Goal: Information Seeking & Learning: Learn about a topic

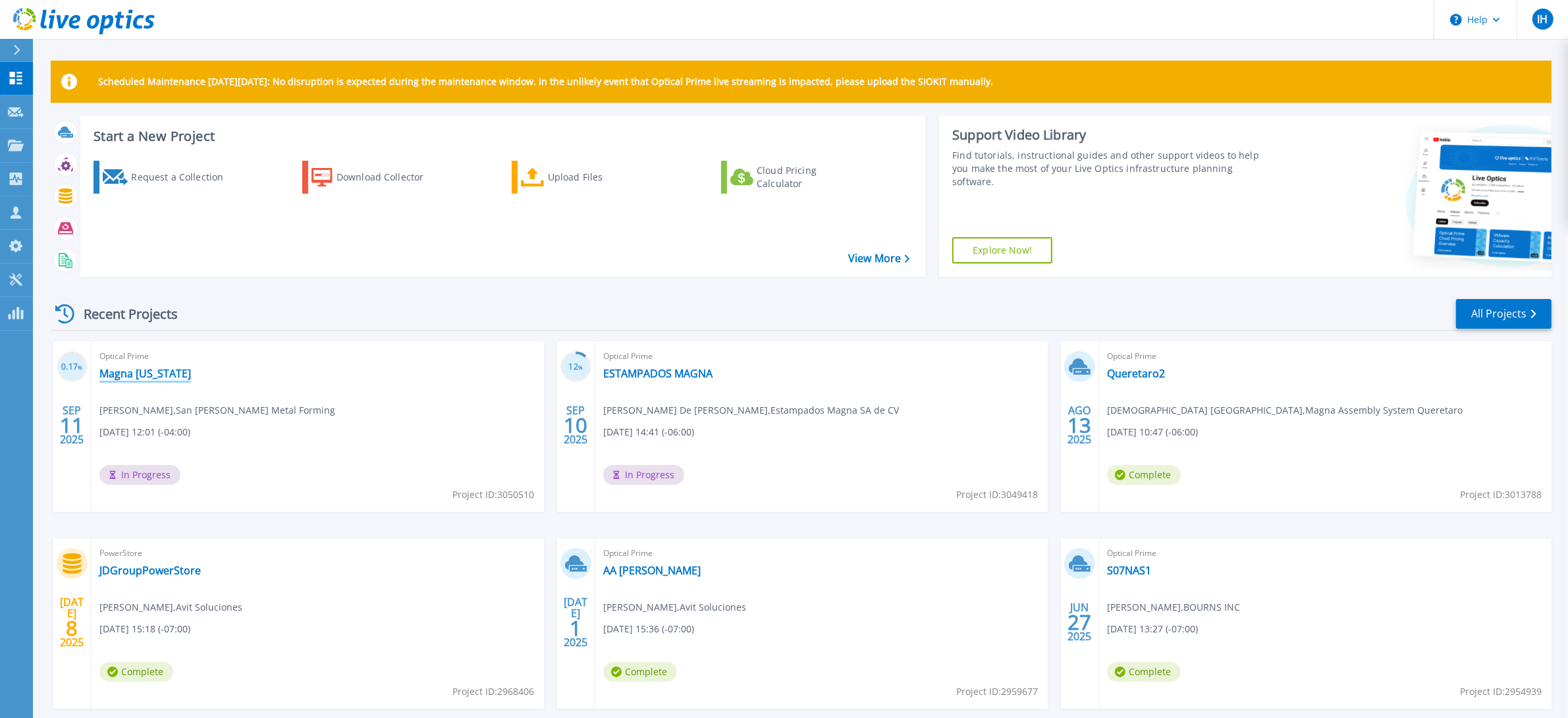
click at [149, 376] on link "Magna [US_STATE]" at bounding box center [145, 374] width 92 height 13
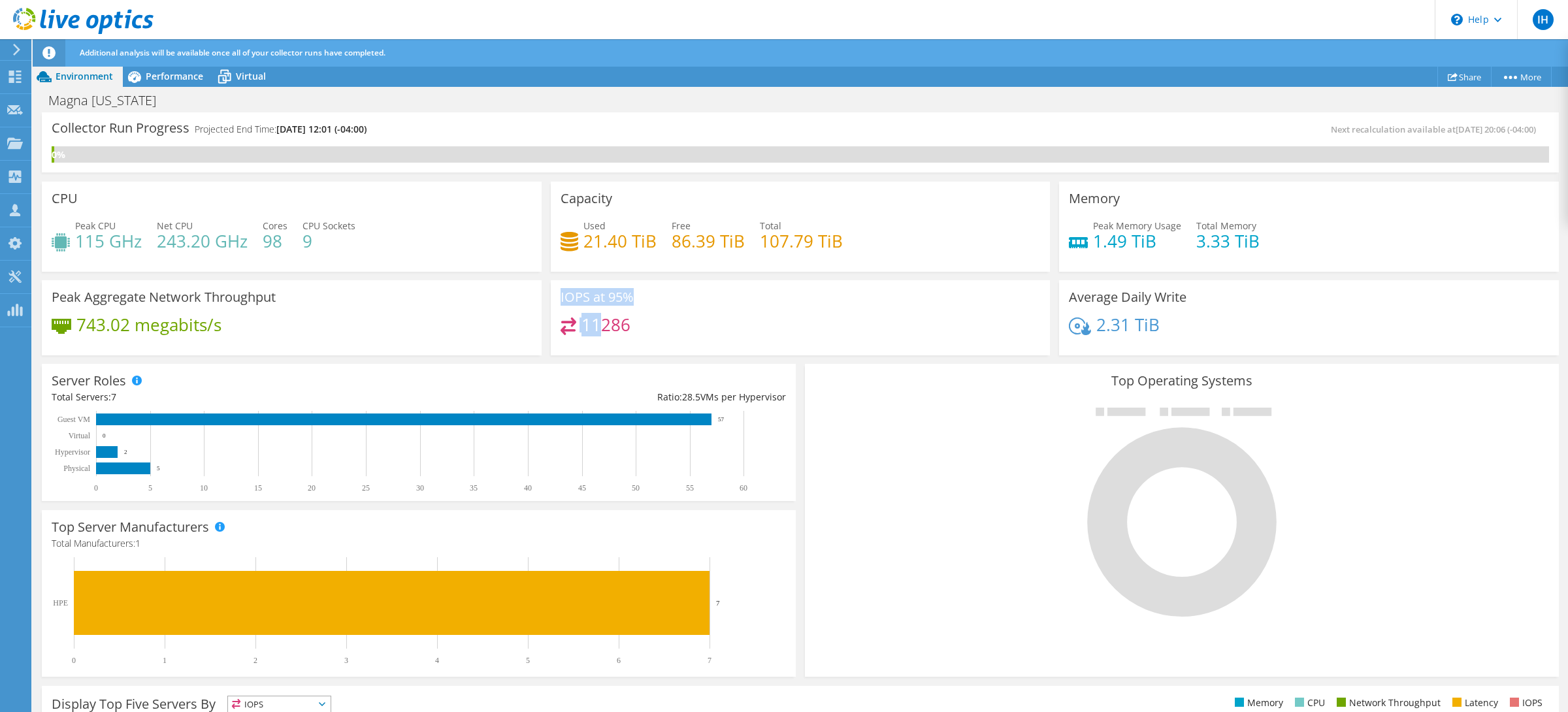
drag, startPoint x: 595, startPoint y: 327, endPoint x: 514, endPoint y: 325, distance: 81.0
click at [514, 325] on div "CPU Peak CPU 115 GHz Net CPU 243.20 GHz Cores 98 CPU Sockets 9 Capacity Used 21…" at bounding box center [800, 268] width 1526 height 183
click at [371, 307] on div "Peak Aggregate Network Throughput 743.02 megabits/s" at bounding box center [292, 319] width 500 height 76
click at [181, 76] on span "Performance" at bounding box center [174, 76] width 58 height 12
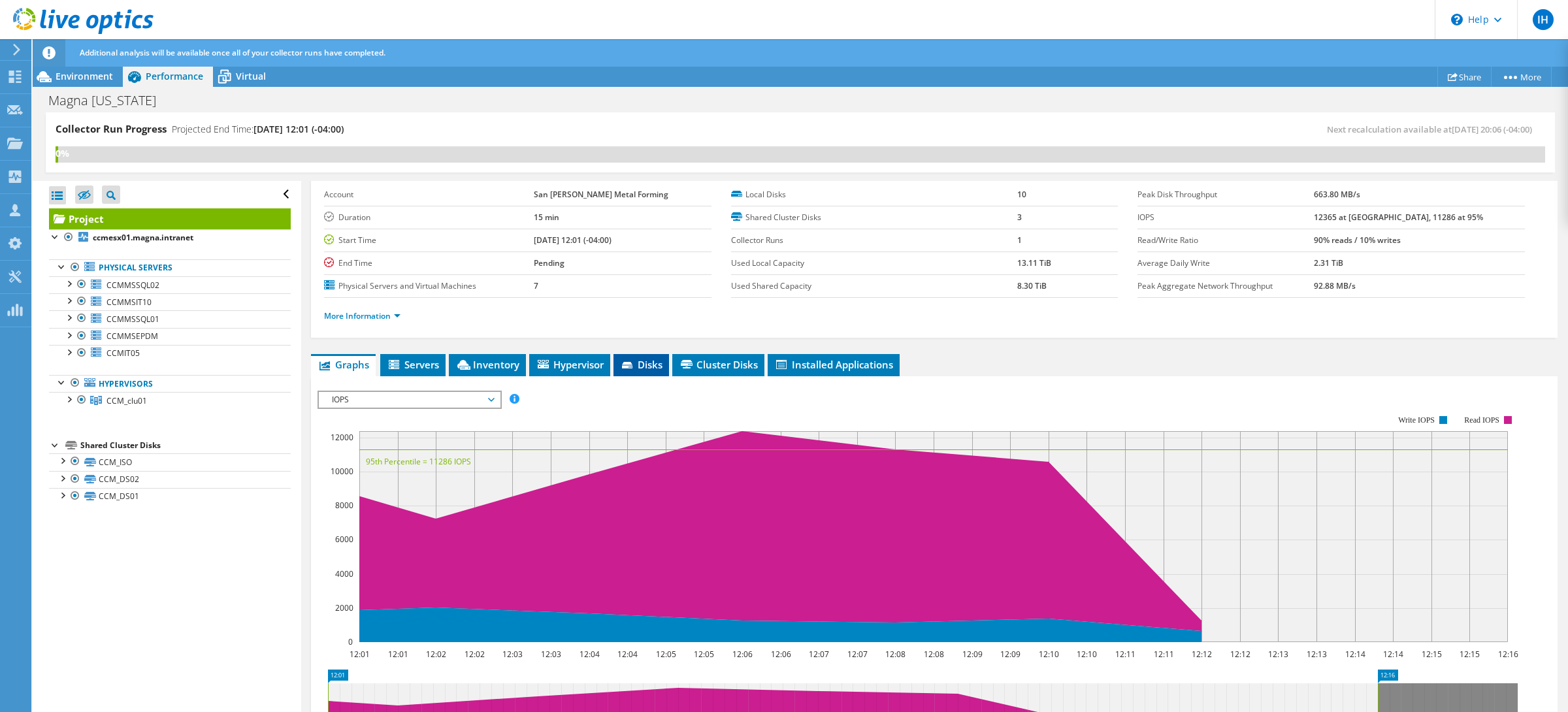
scroll to position [273, 0]
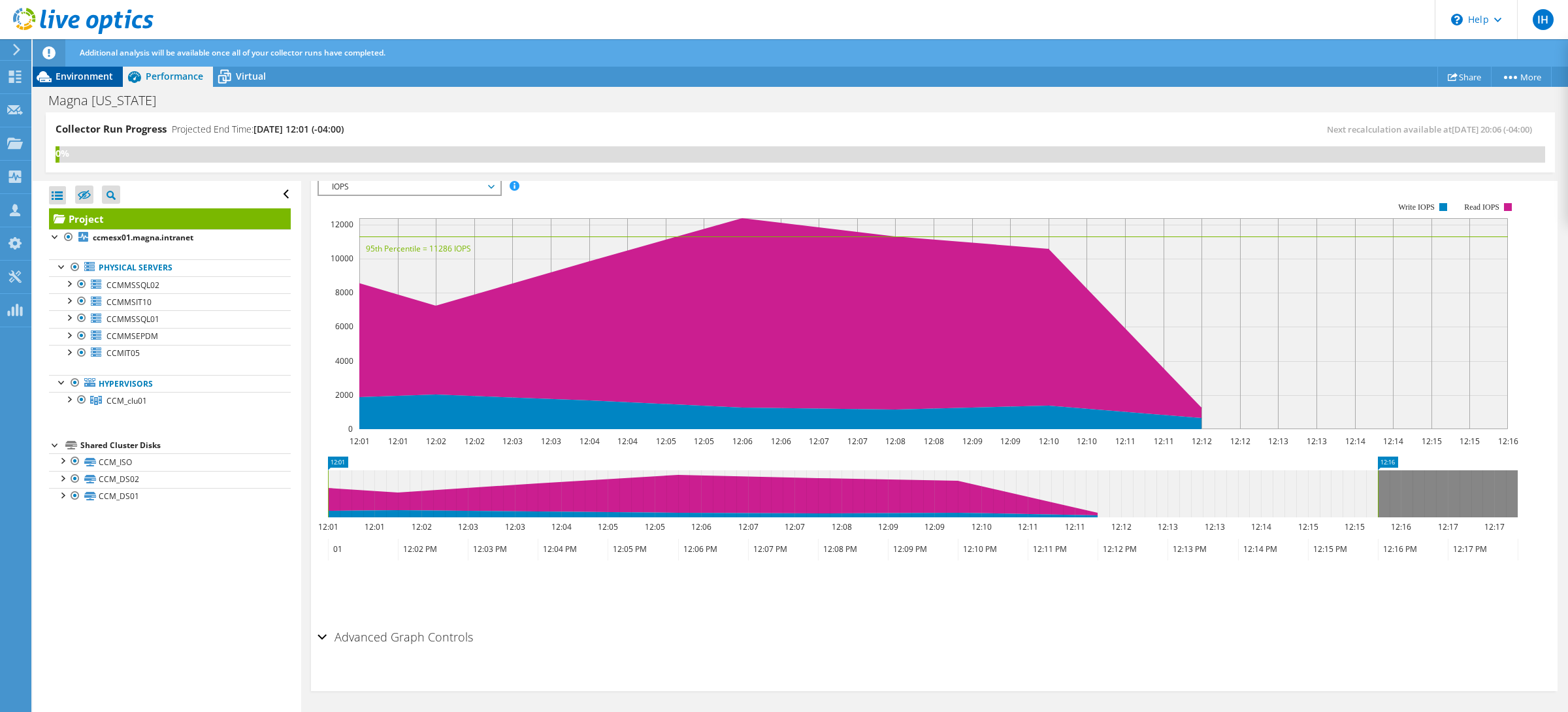
click at [78, 79] on span "Environment" at bounding box center [85, 76] width 58 height 12
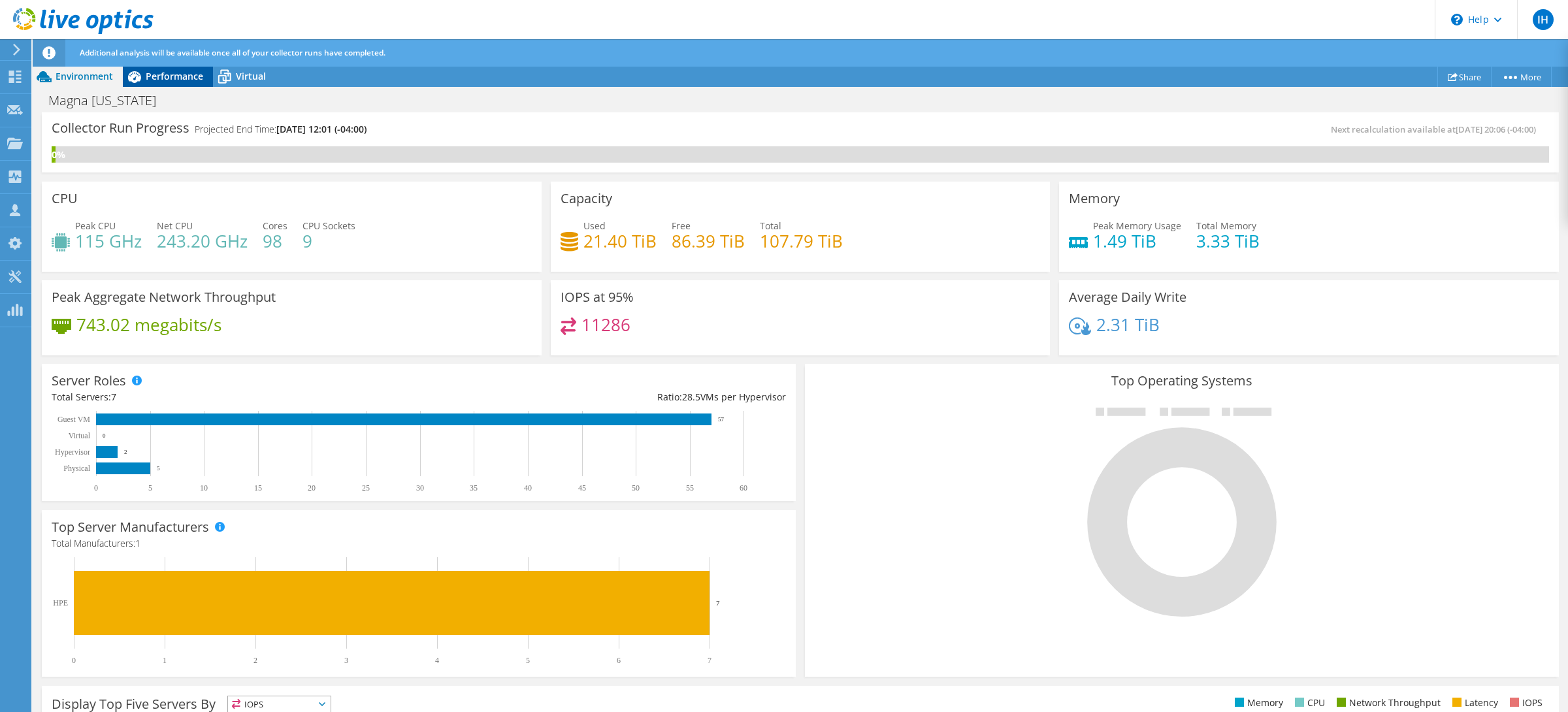
click at [166, 81] on span "Performance" at bounding box center [174, 76] width 58 height 12
click at [183, 78] on span "Performance" at bounding box center [174, 76] width 58 height 12
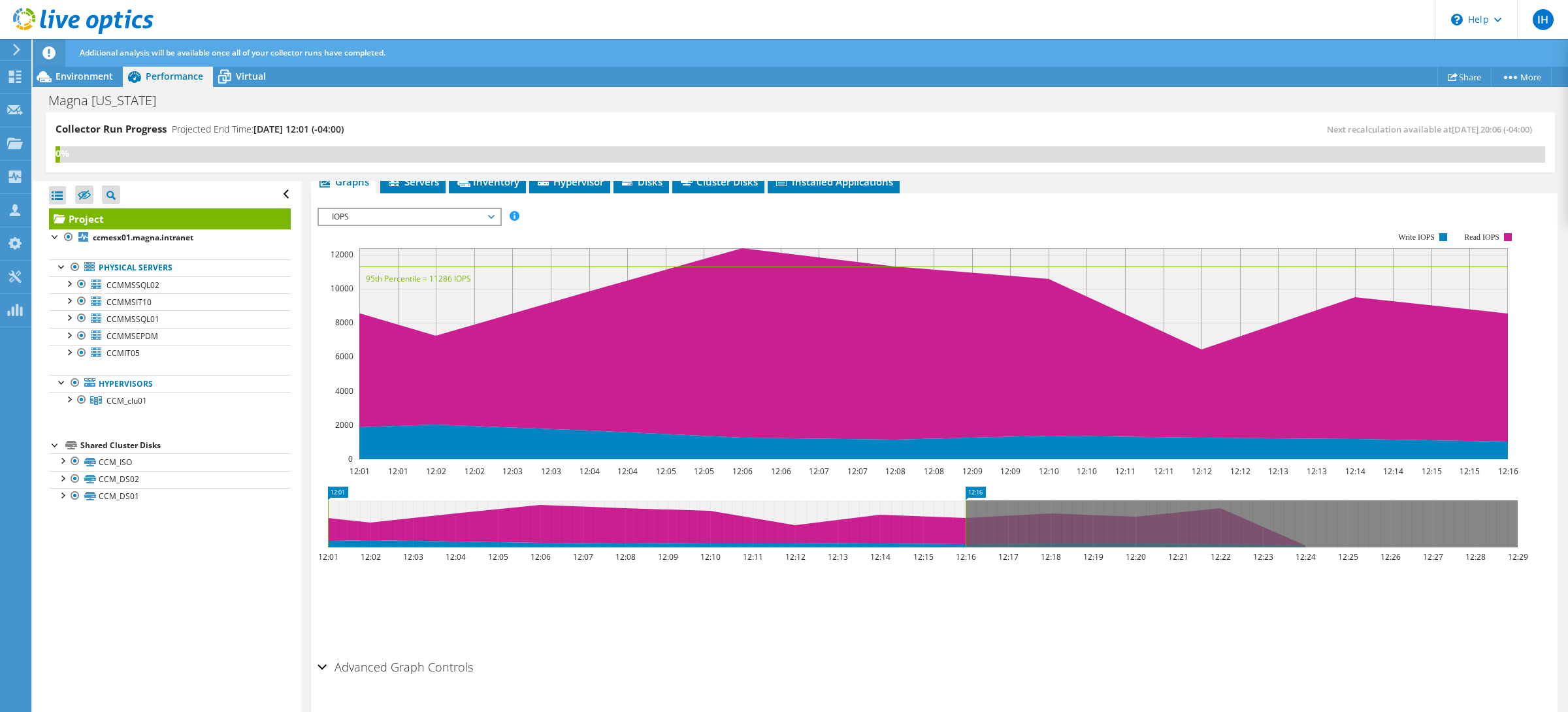
scroll to position [246, 0]
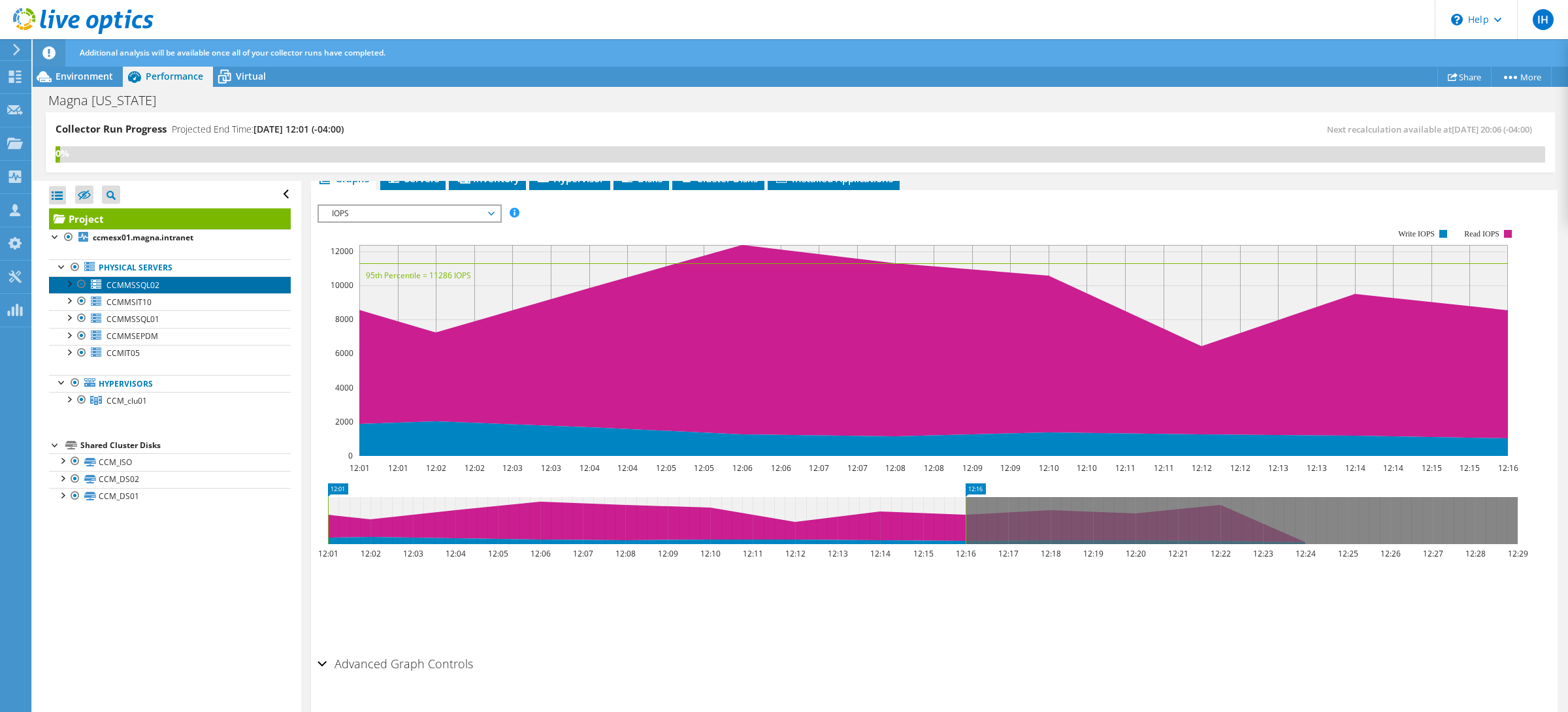
click at [148, 292] on link "CCMMSSQL02" at bounding box center [170, 285] width 242 height 17
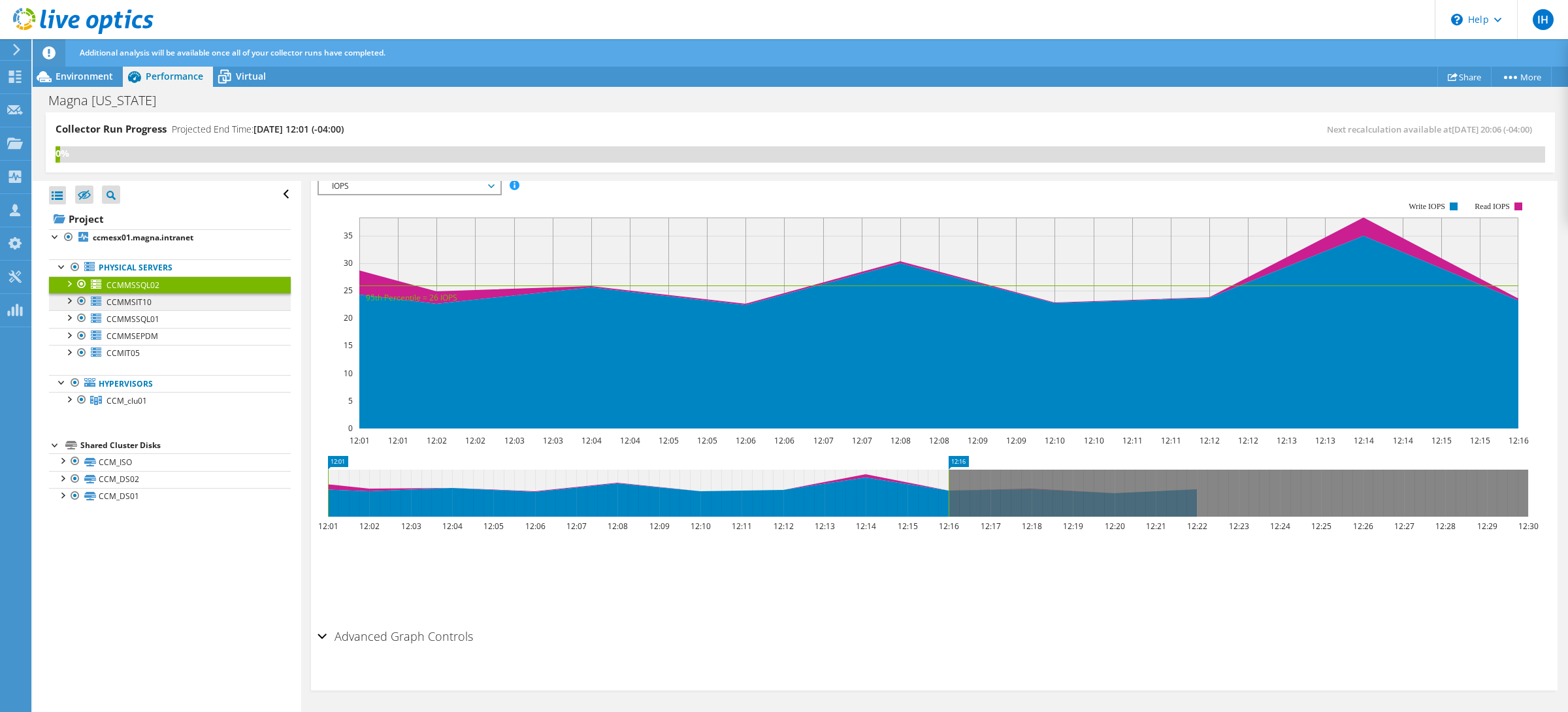
scroll to position [200, 0]
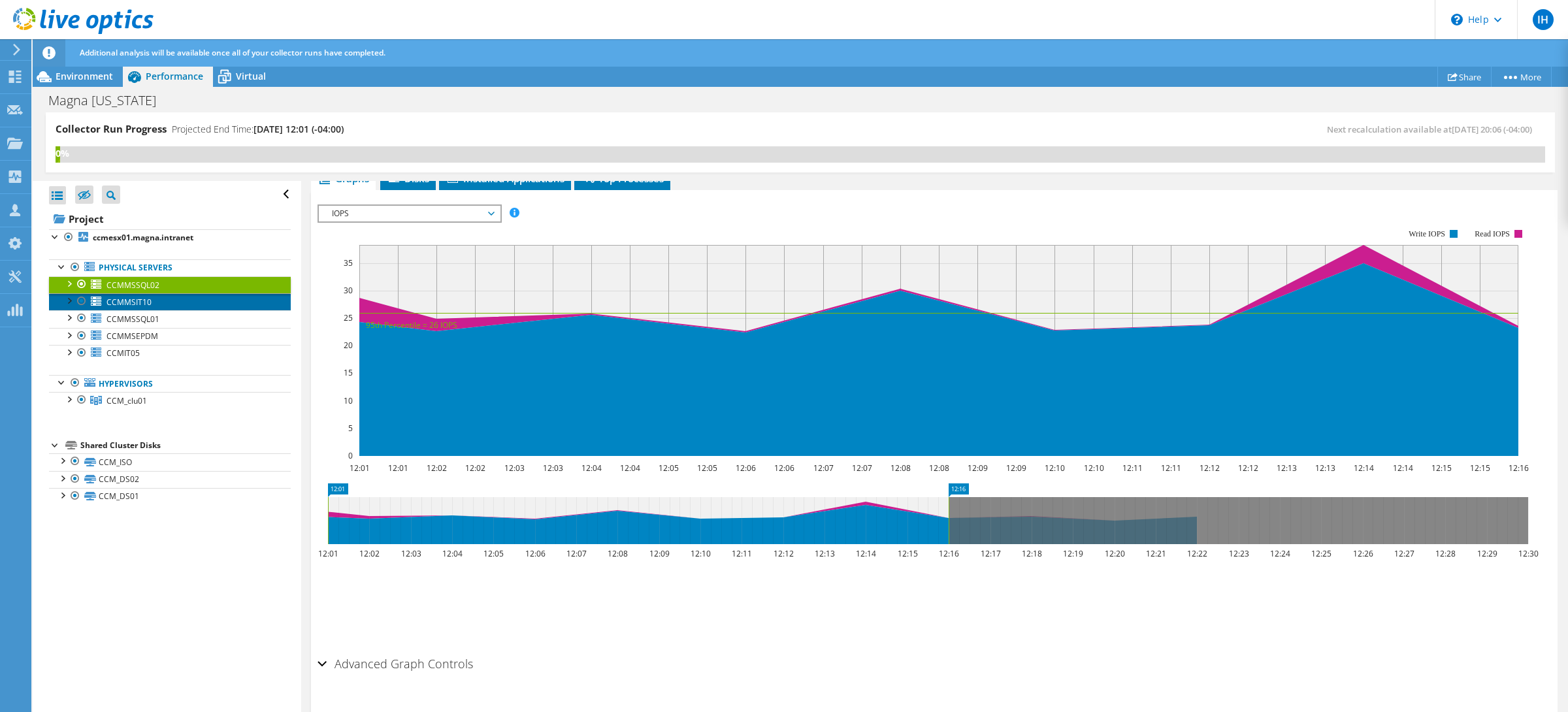
click at [147, 301] on span "CCMMSIT10" at bounding box center [128, 302] width 45 height 11
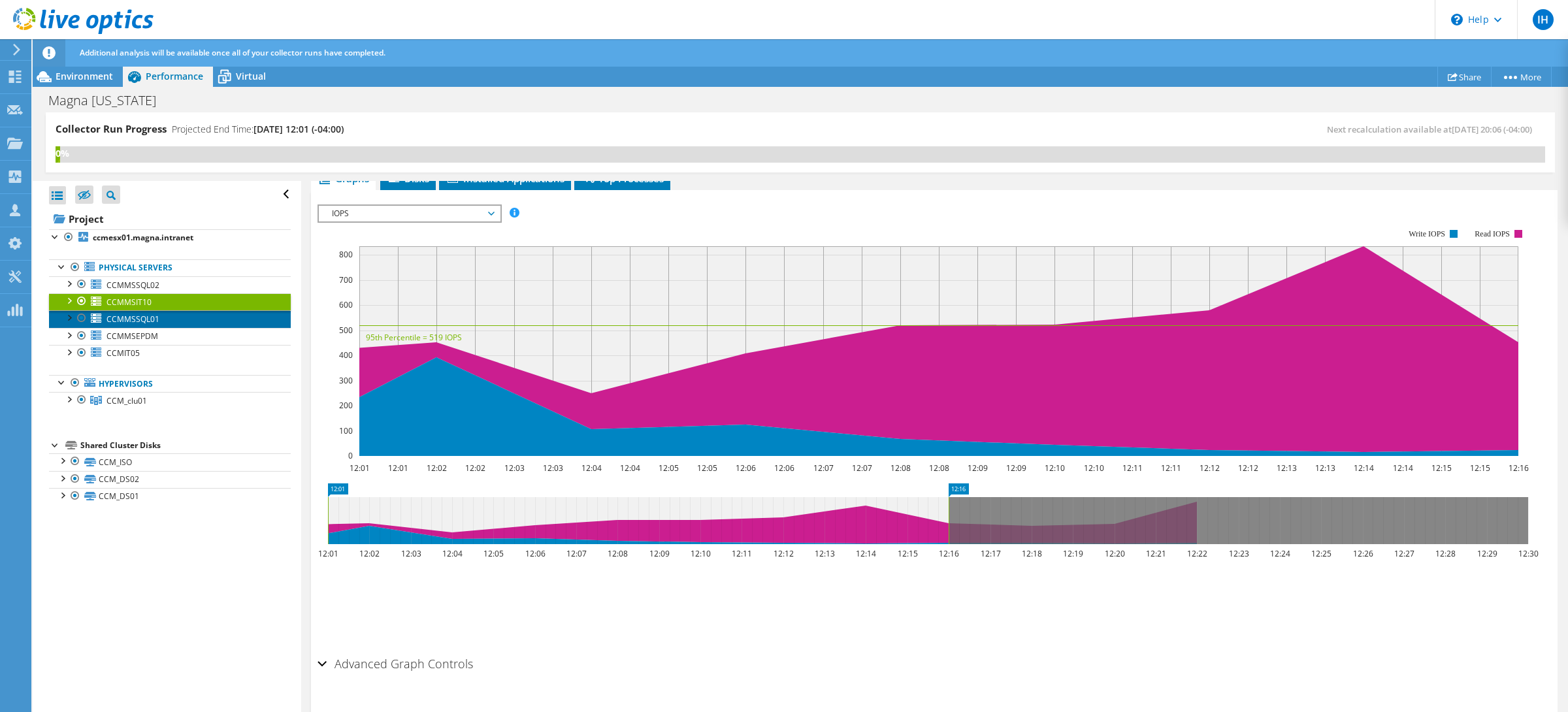
click at [146, 317] on span "CCMMSSQL01" at bounding box center [132, 319] width 53 height 11
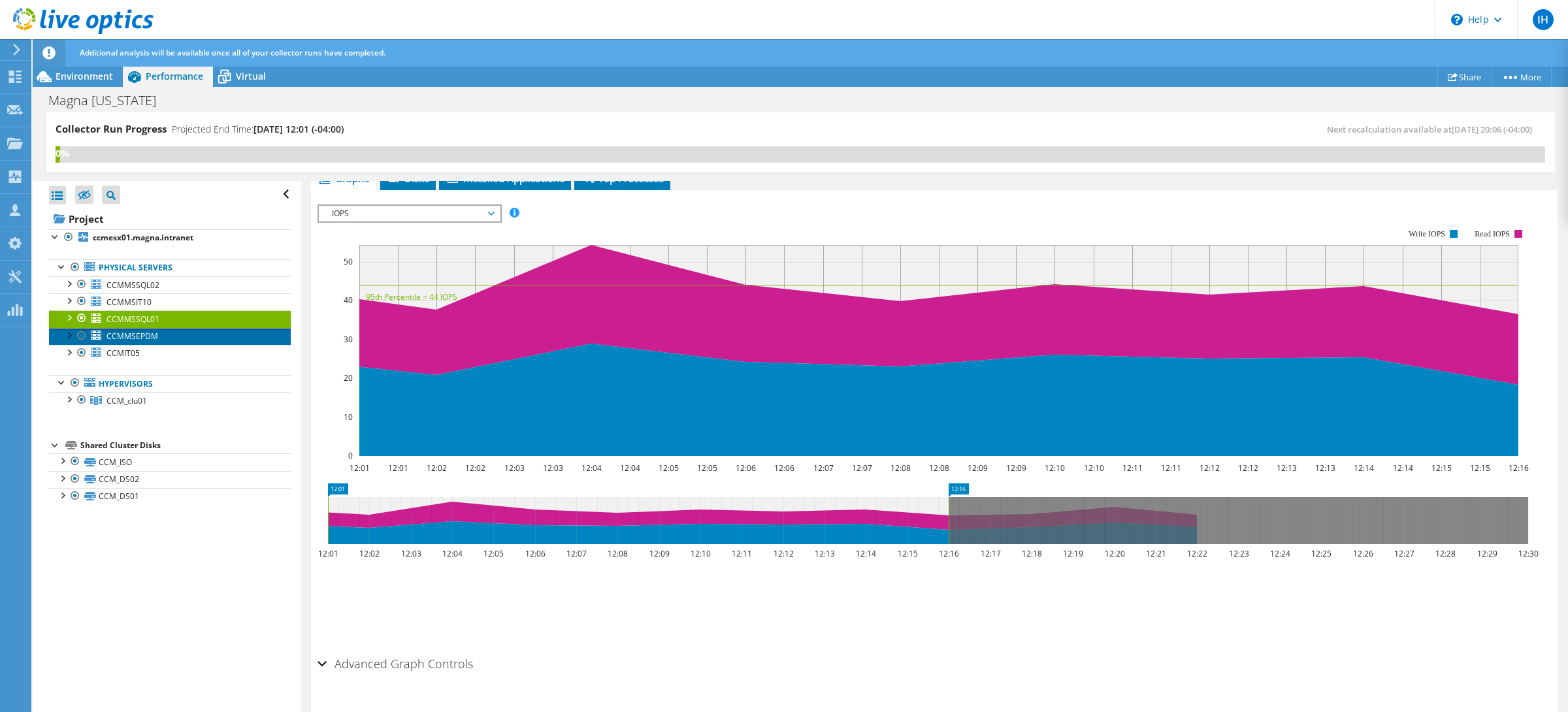
click at [146, 337] on span "CCMMSEPDM" at bounding box center [132, 336] width 52 height 11
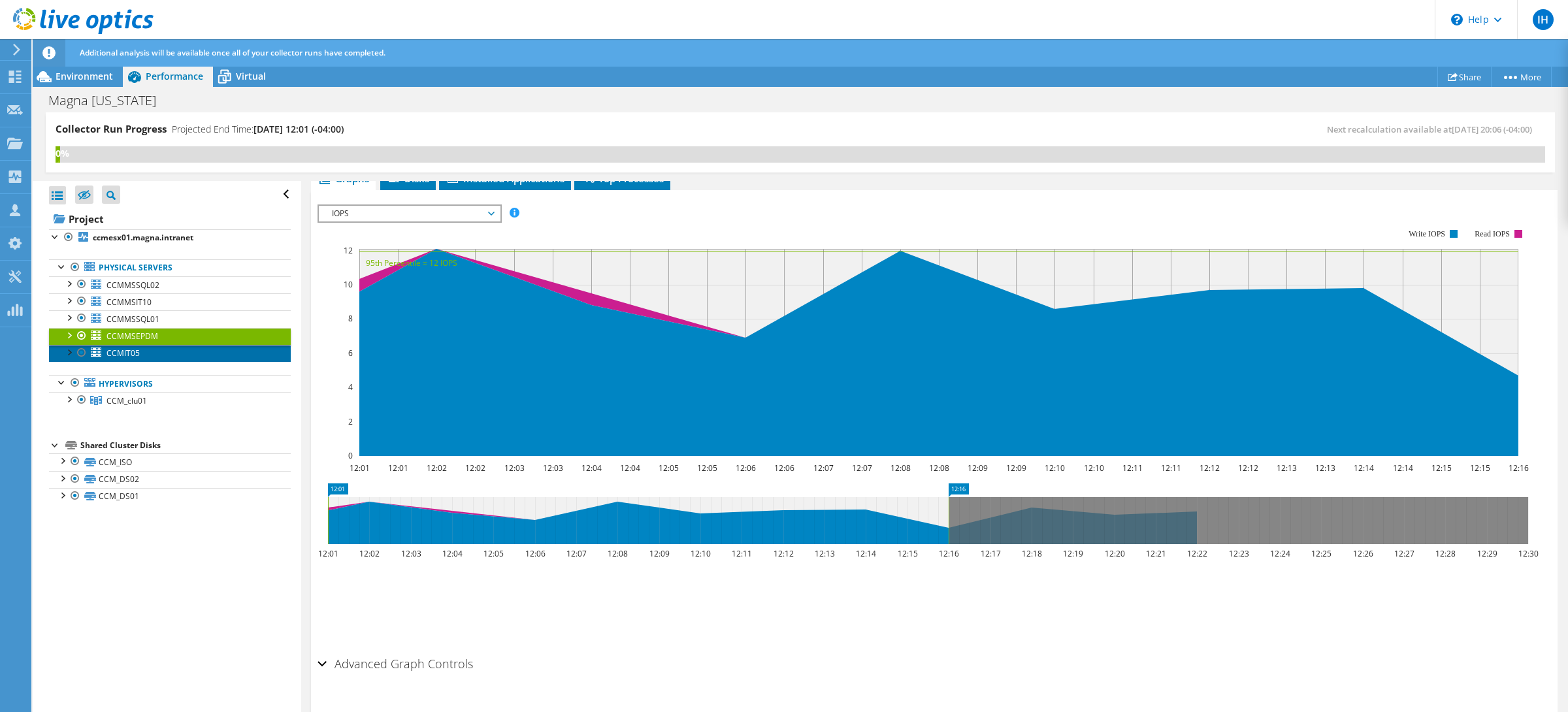
click at [146, 358] on link "CCMIT05" at bounding box center [170, 353] width 242 height 17
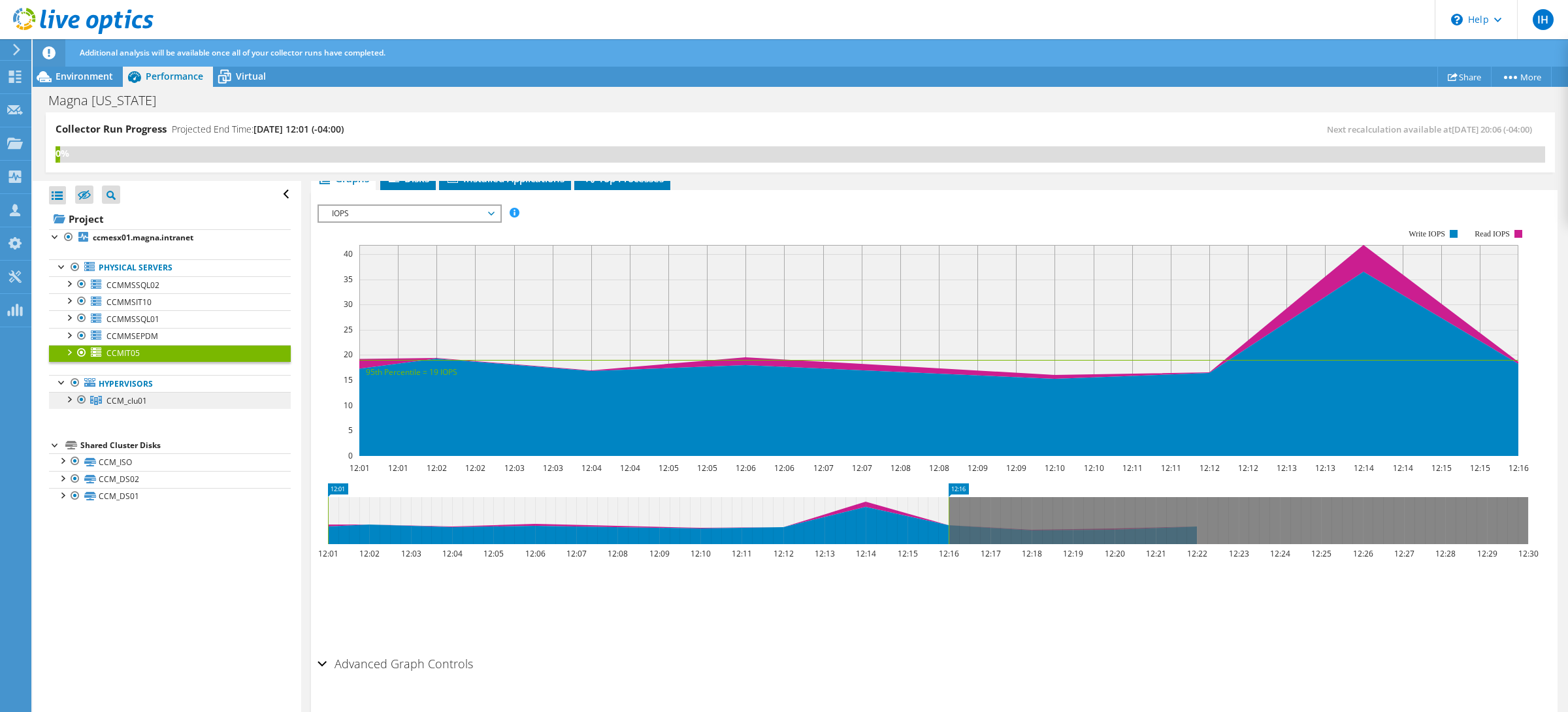
click at [139, 404] on span "CCM_clu01" at bounding box center [127, 401] width 41 height 11
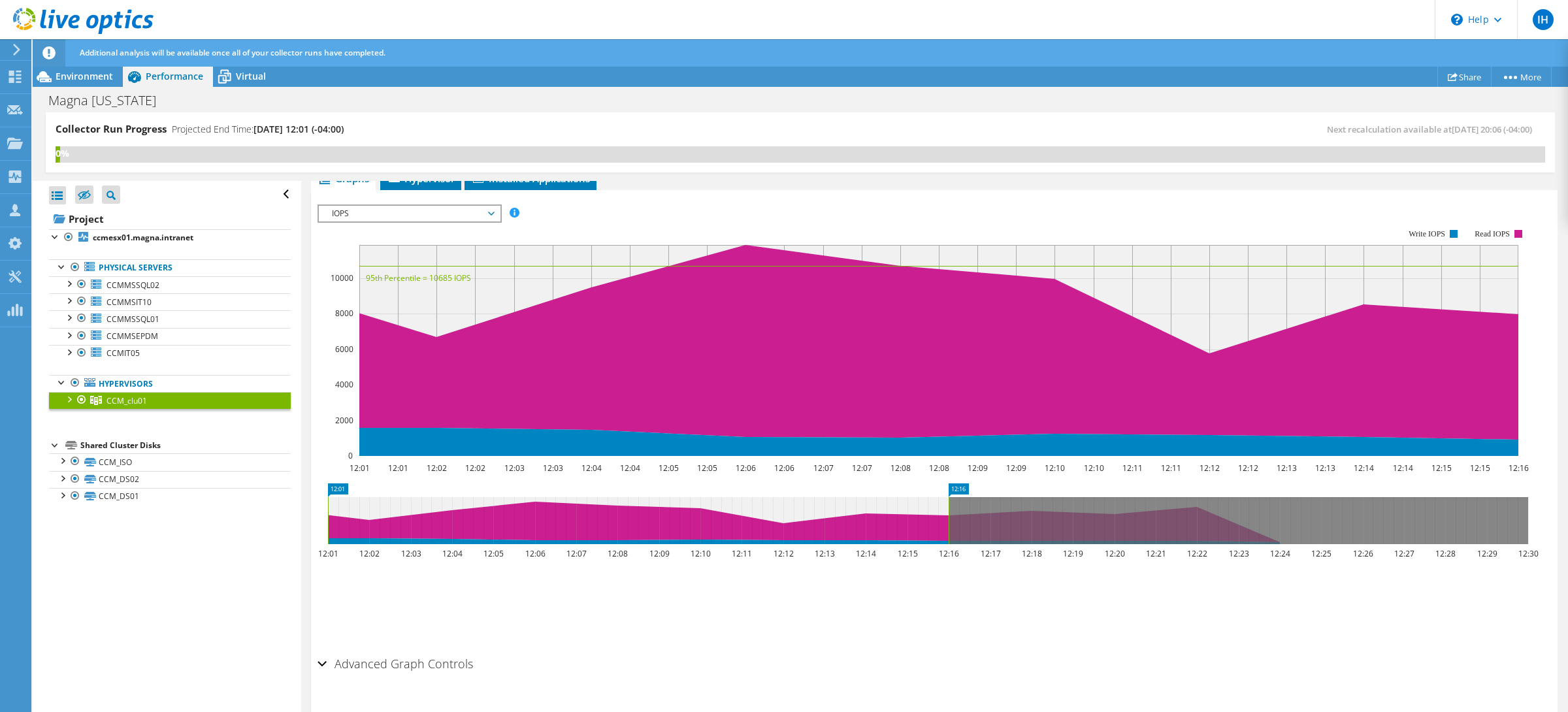
click at [71, 401] on div at bounding box center [69, 399] width 13 height 13
click at [165, 420] on link "ccmesx01.magna.intranet" at bounding box center [170, 418] width 242 height 17
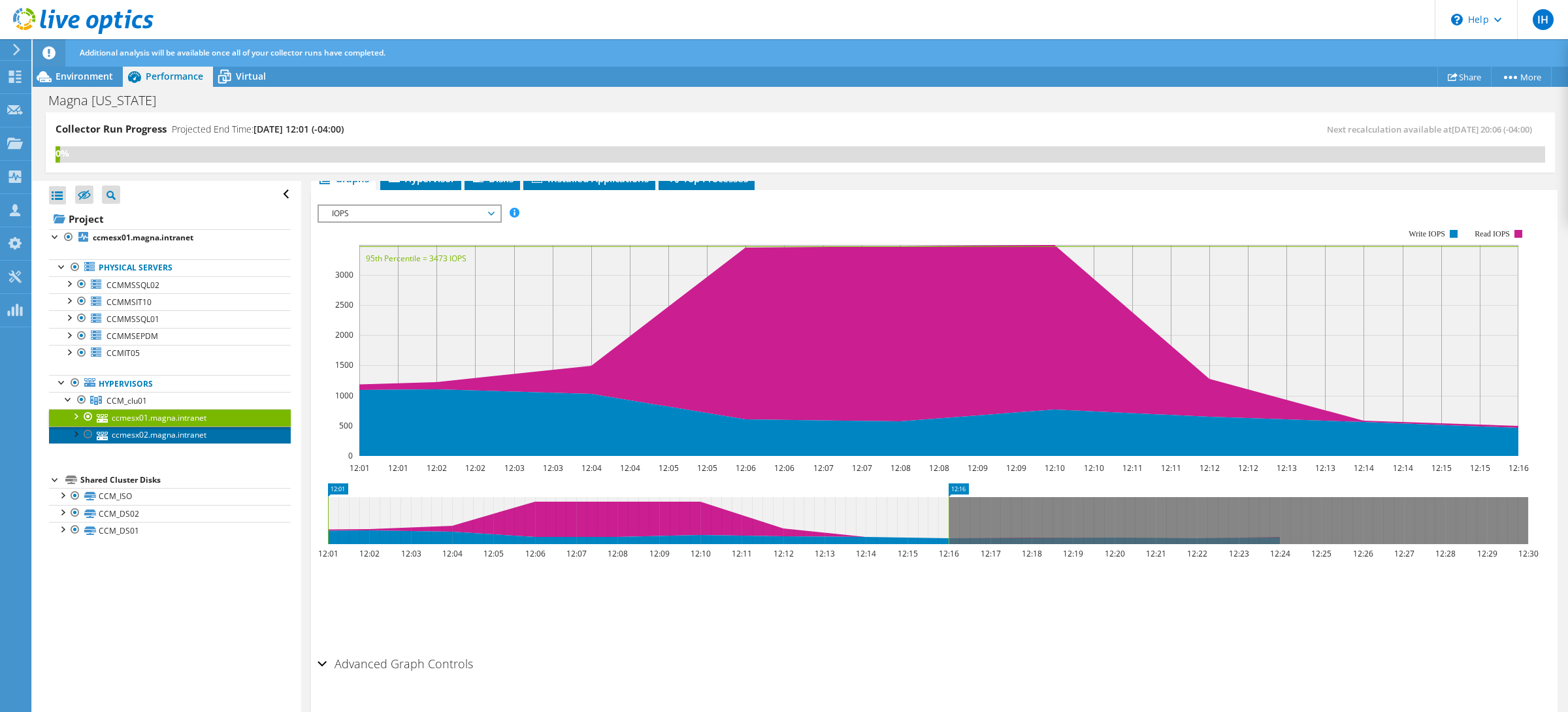
click at [176, 439] on link "ccmesx02.magna.intranet" at bounding box center [170, 435] width 242 height 17
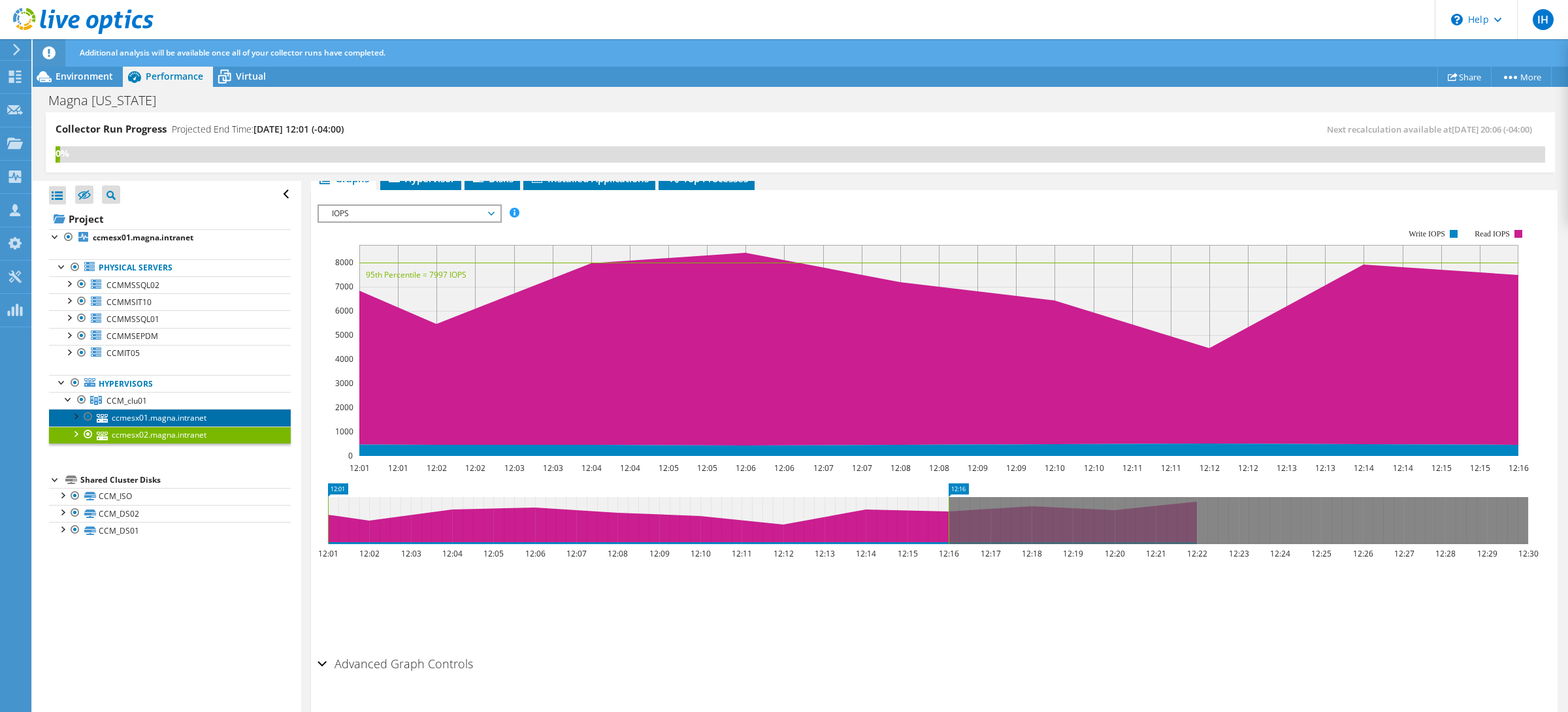
click at [147, 419] on link "ccmesx01.magna.intranet" at bounding box center [170, 418] width 242 height 17
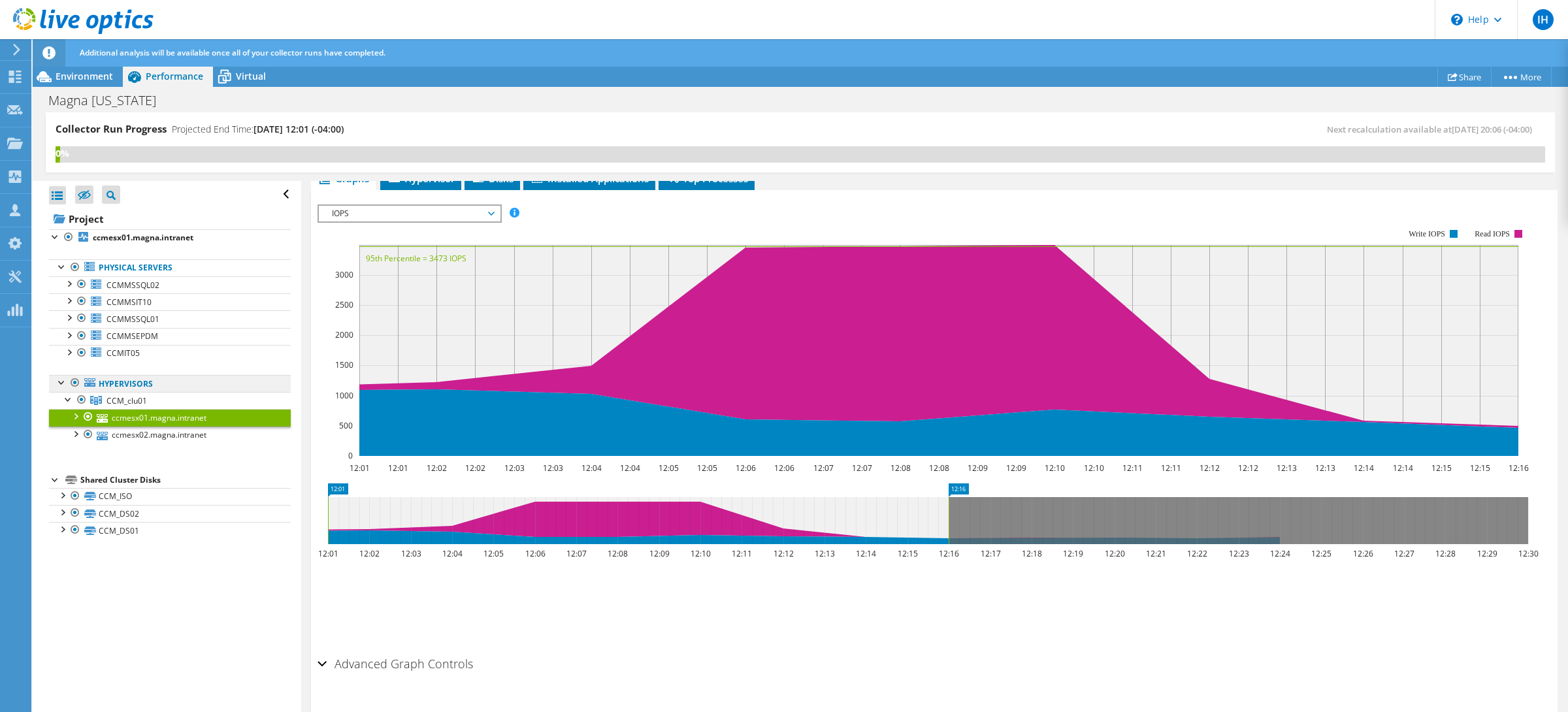
click at [118, 384] on link "Hypervisors" at bounding box center [170, 384] width 242 height 17
click at [136, 401] on span "CCM_clu01" at bounding box center [127, 401] width 41 height 11
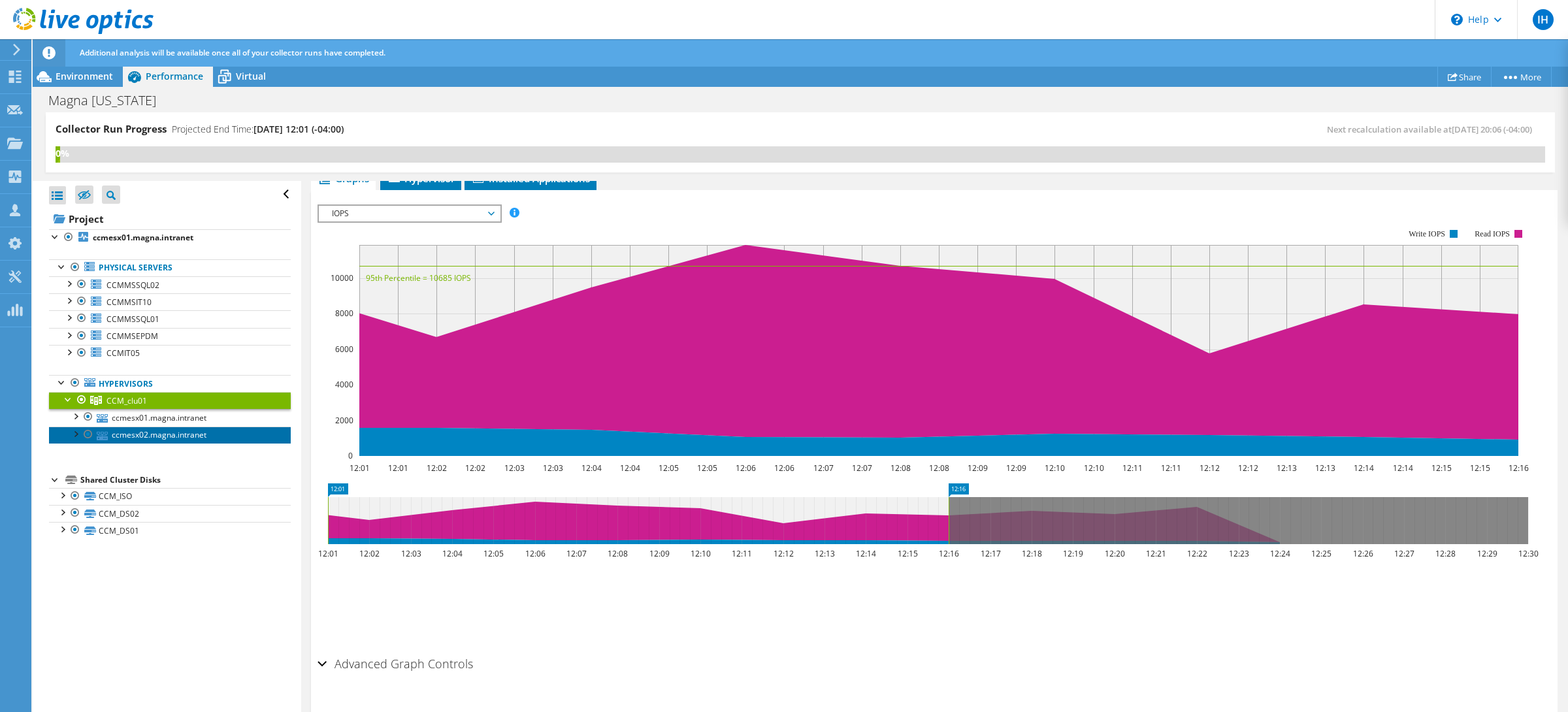
click at [150, 428] on link "ccmesx02.magna.intranet" at bounding box center [170, 435] width 242 height 17
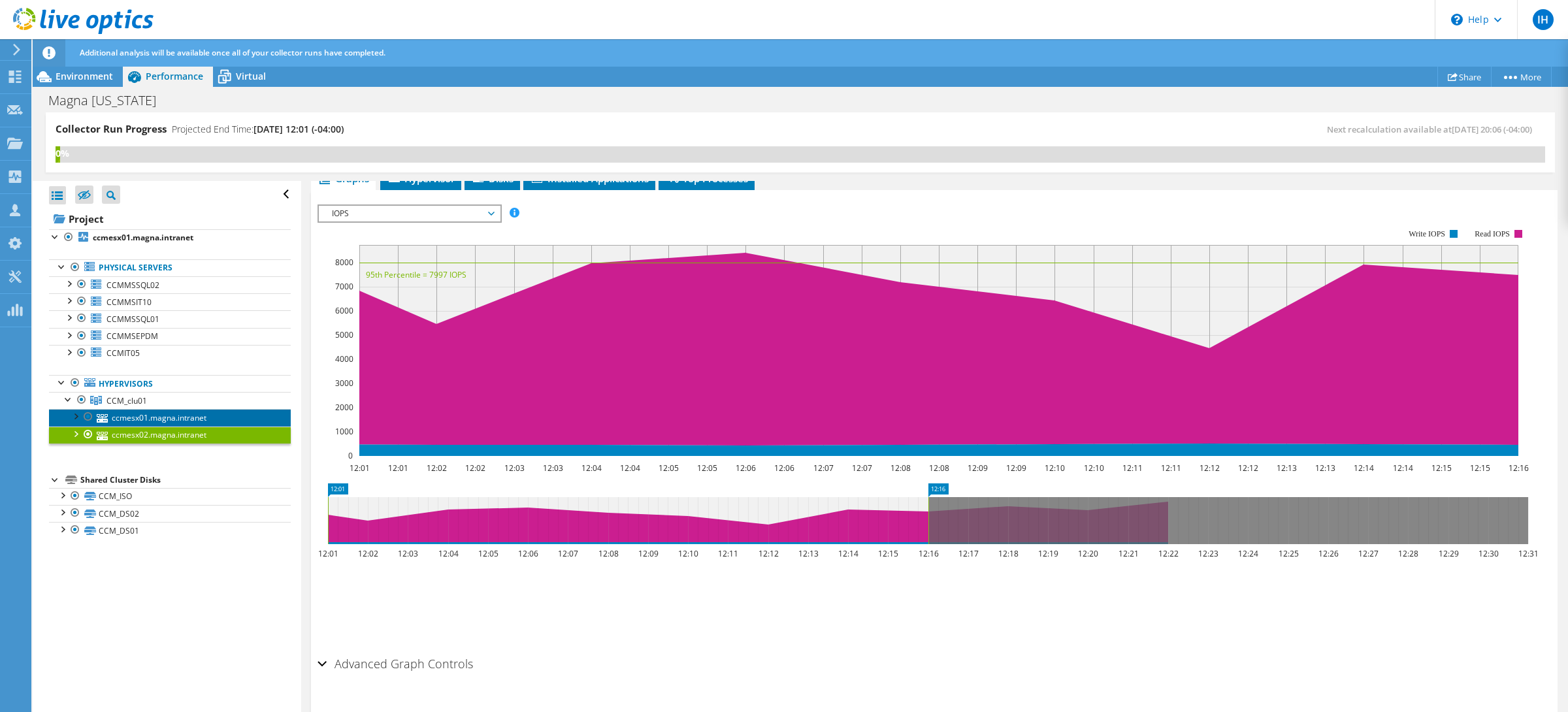
click at [153, 424] on link "ccmesx01.magna.intranet" at bounding box center [170, 418] width 242 height 17
